Goal: Information Seeking & Learning: Learn about a topic

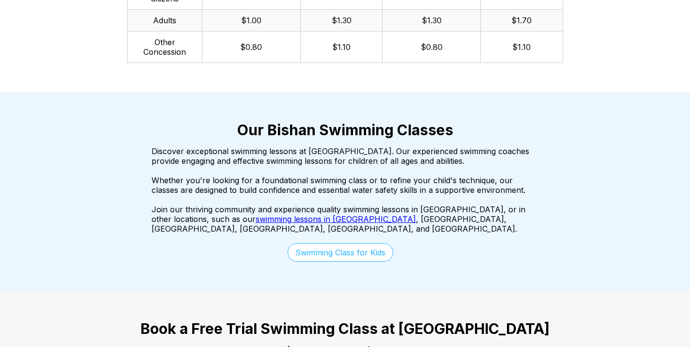
scroll to position [1646, 0]
click at [346, 243] on link "Swimming Class for Kids" at bounding box center [341, 252] width 106 height 18
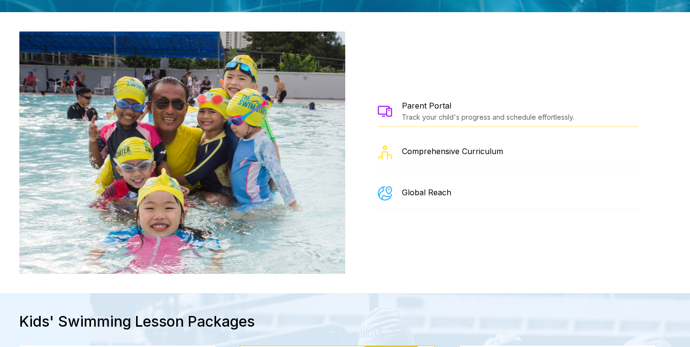
scroll to position [1113, 0]
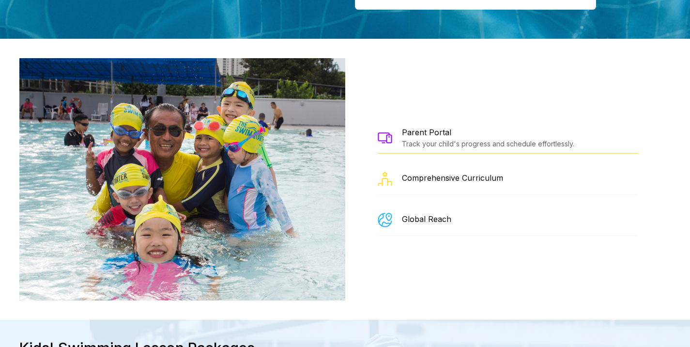
click at [444, 173] on div "Comprehensive Curriculum" at bounding box center [452, 178] width 101 height 10
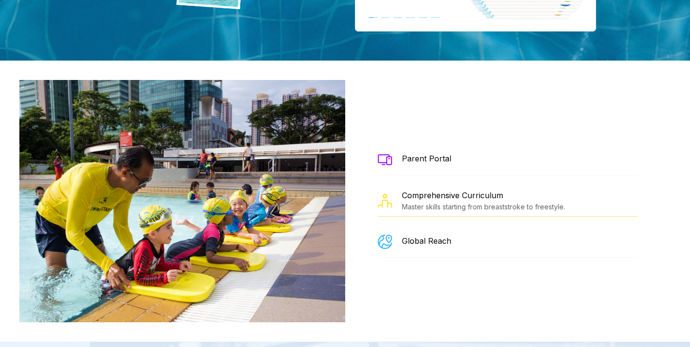
scroll to position [1065, 0]
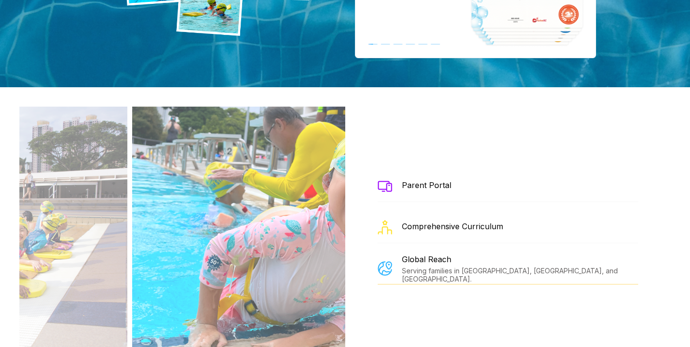
click at [453, 170] on div "Parent Portal" at bounding box center [508, 185] width 260 height 31
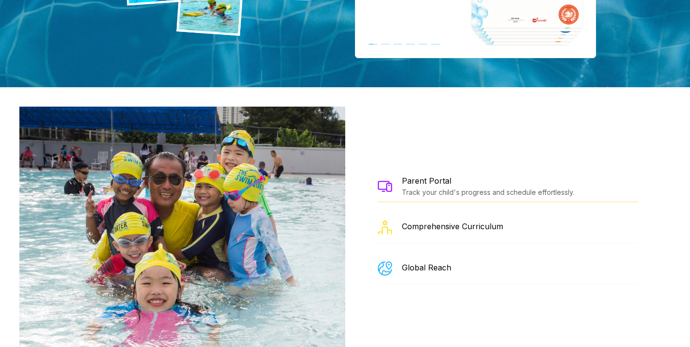
click at [437, 221] on div "Comprehensive Curriculum" at bounding box center [452, 226] width 101 height 10
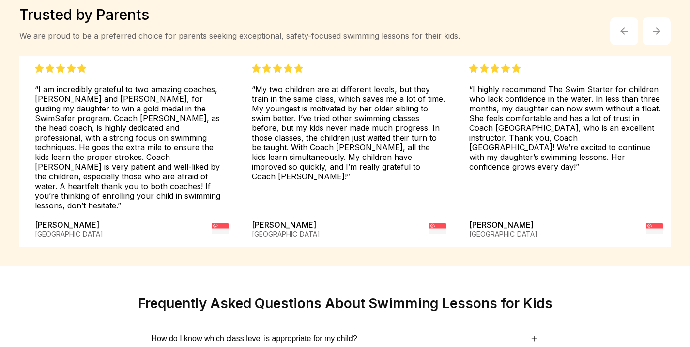
scroll to position [2324, 0]
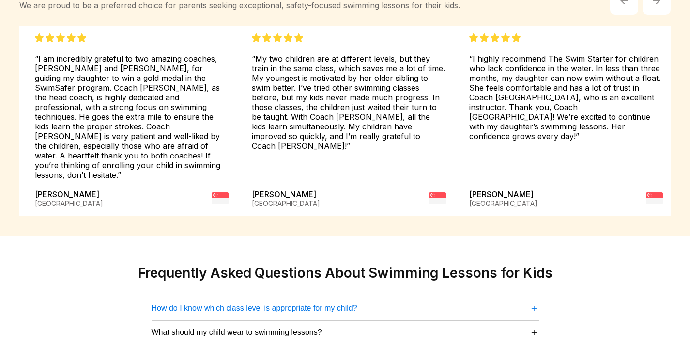
click at [524, 301] on button "How do I know which class level is appropriate for my child? ＋" at bounding box center [345, 307] width 387 height 13
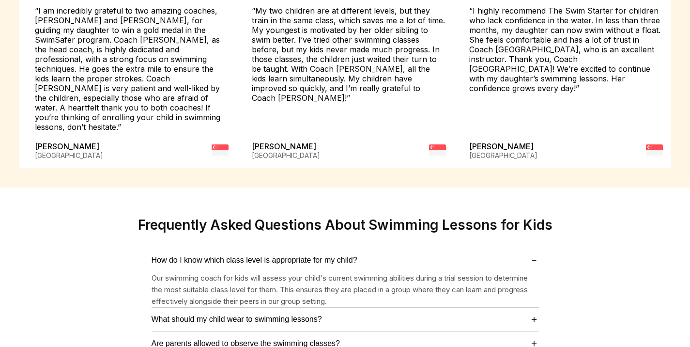
scroll to position [2372, 0]
click at [443, 312] on button "What should my child wear to swimming lessons? ＋" at bounding box center [345, 318] width 387 height 13
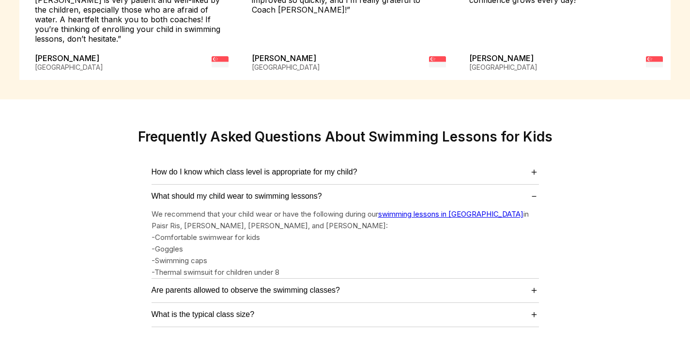
scroll to position [2469, 0]
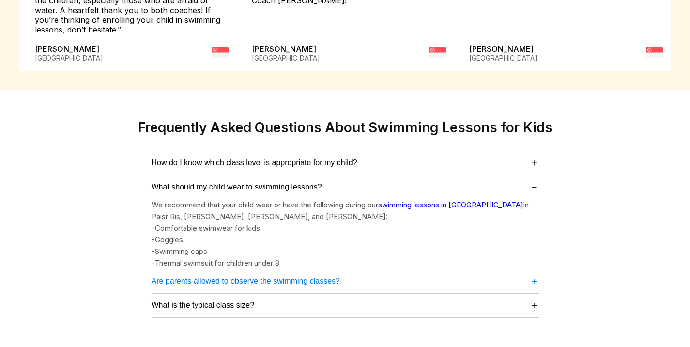
click at [322, 276] on span "Are parents allowed to observe the swimming classes?" at bounding box center [246, 280] width 189 height 9
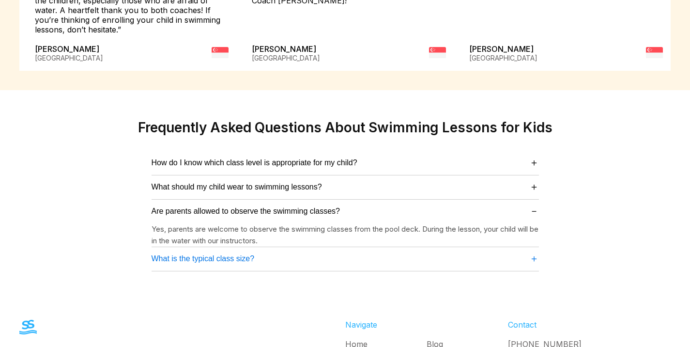
click at [381, 252] on button "What is the typical class size? ＋" at bounding box center [345, 258] width 387 height 13
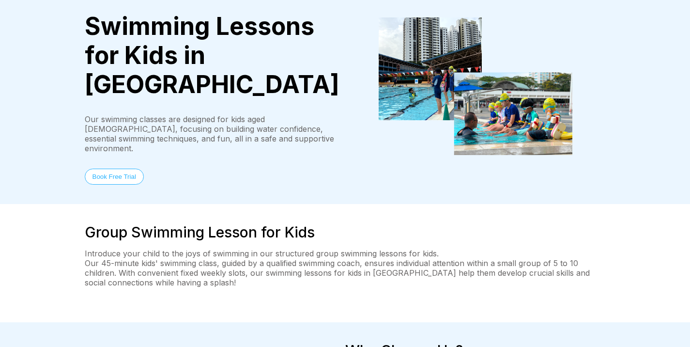
scroll to position [0, 0]
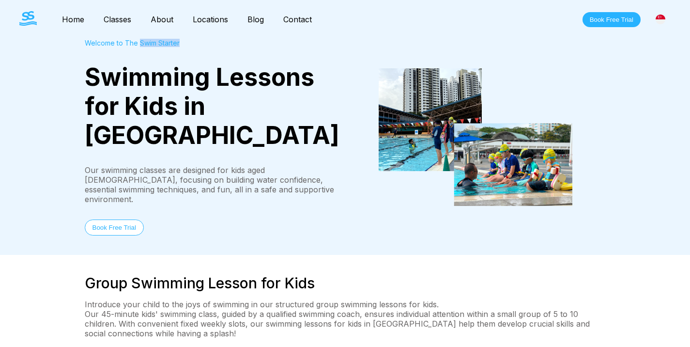
drag, startPoint x: 139, startPoint y: 43, endPoint x: 186, endPoint y: 43, distance: 47.0
click at [186, 43] on div "Welcome to The Swim Starter" at bounding box center [215, 43] width 260 height 8
copy div "Swim Starter"
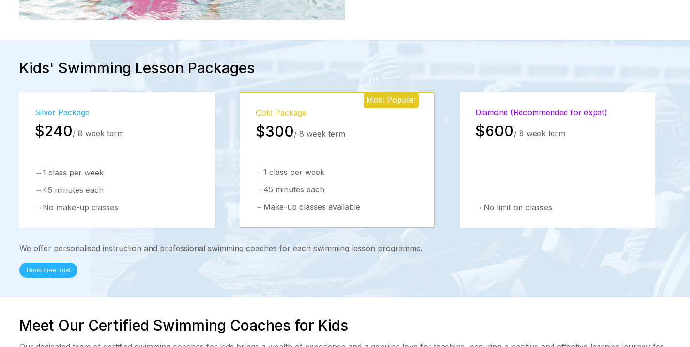
scroll to position [1404, 0]
